Goal: Task Accomplishment & Management: Use online tool/utility

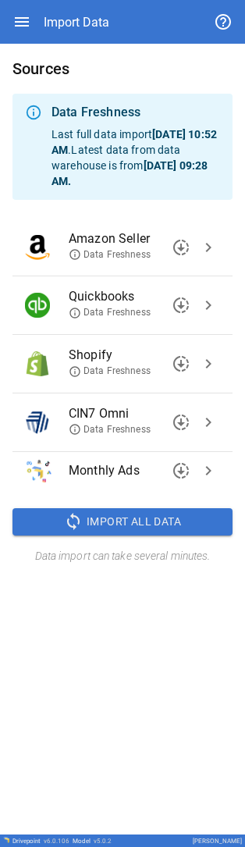
click at [207, 417] on span "chevron_right" at bounding box center [208, 422] width 19 height 19
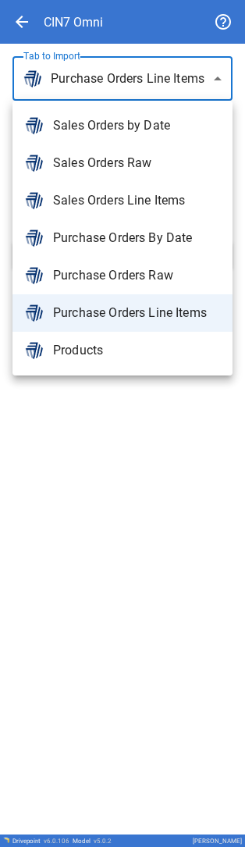
click at [112, 97] on body "**********" at bounding box center [122, 423] width 245 height 847
click at [108, 195] on span "Sales Orders Line Items" at bounding box center [136, 200] width 167 height 19
type input "**********"
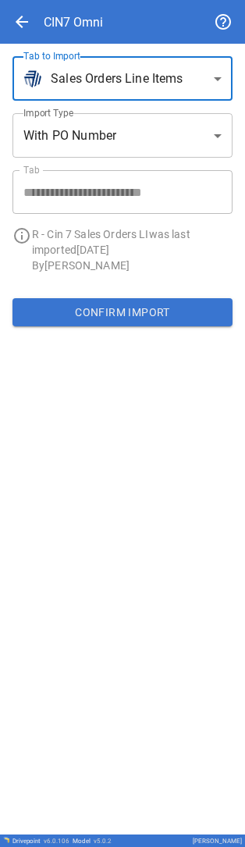
click at [116, 312] on button "Confirm Import" at bounding box center [122, 312] width 220 height 28
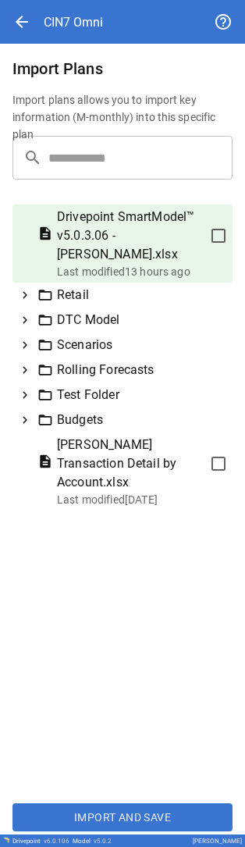
click at [24, 294] on icon at bounding box center [25, 295] width 14 height 14
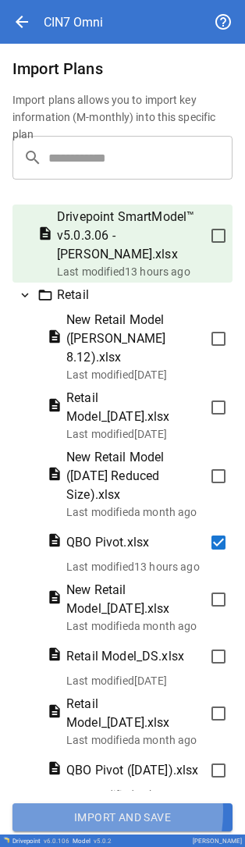
click at [73, 524] on button "Import and Save" at bounding box center [122, 818] width 220 height 28
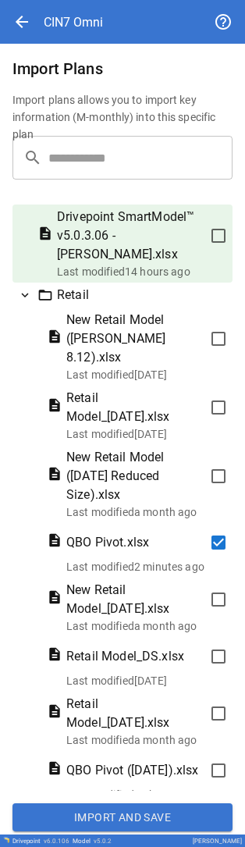
click at [90, 524] on button "Import and Save" at bounding box center [122, 818] width 220 height 28
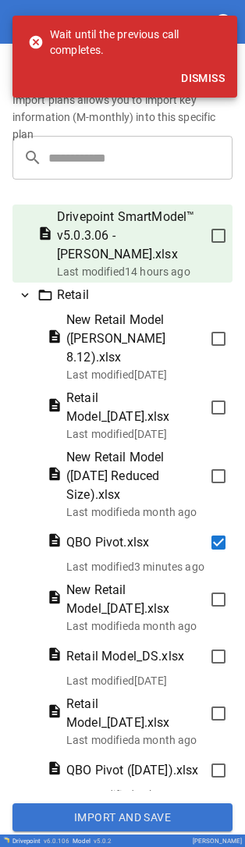
click at [205, 78] on button "Dismiss" at bounding box center [203, 78] width 56 height 29
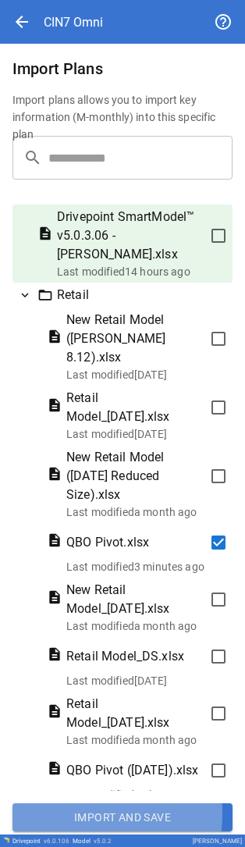
click at [33, 524] on button "Import and Save" at bounding box center [122, 818] width 220 height 28
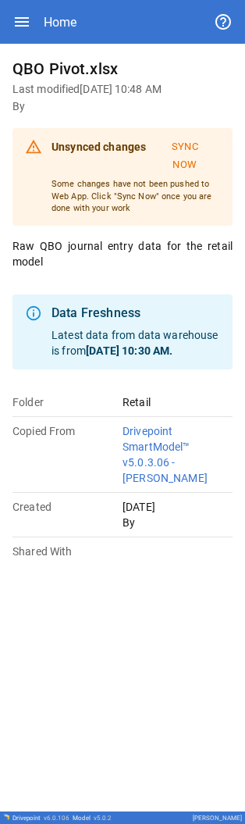
click at [183, 163] on button "Sync Now" at bounding box center [185, 156] width 70 height 44
